Goal: Information Seeking & Learning: Find specific fact

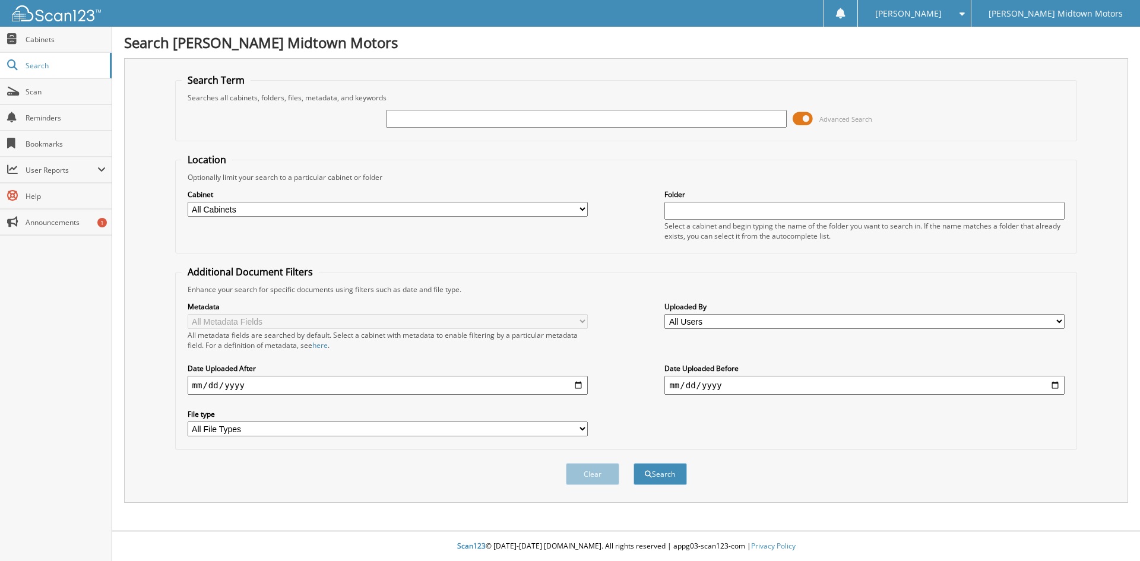
click at [404, 109] on div at bounding box center [586, 119] width 400 height 20
click at [407, 113] on input "text" at bounding box center [586, 119] width 400 height 18
type input "r003"
click at [634, 463] on button "Search" at bounding box center [660, 474] width 53 height 22
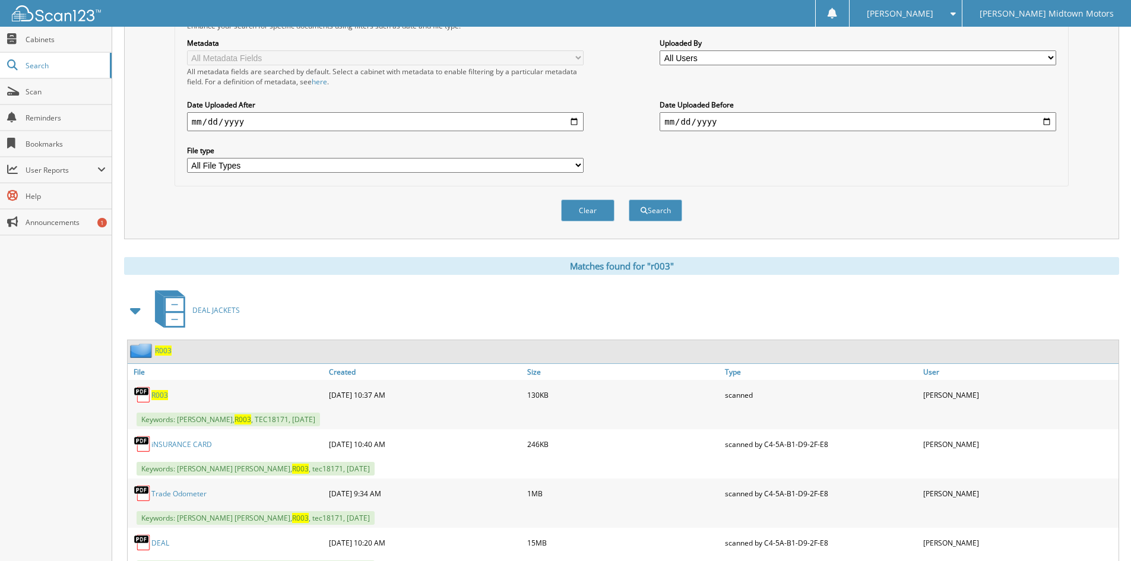
scroll to position [356, 0]
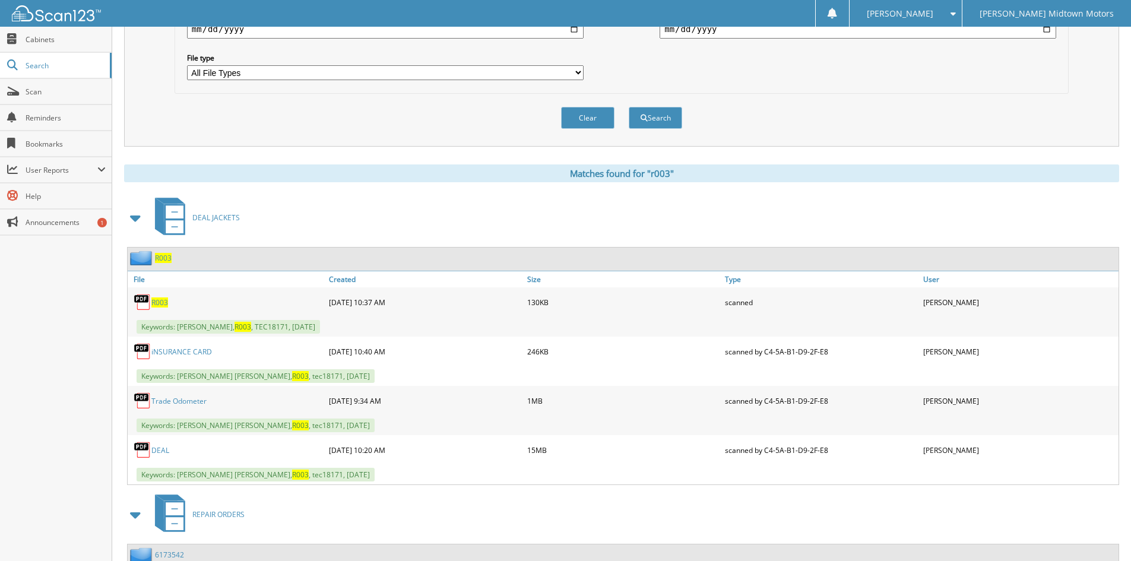
click at [167, 453] on link "DEAL" at bounding box center [160, 450] width 18 height 10
click at [777, 81] on div "Metadata All Metadata Fields All metadata fields are searched by default. Selec…" at bounding box center [621, 12] width 881 height 149
